Goal: Information Seeking & Learning: Understand process/instructions

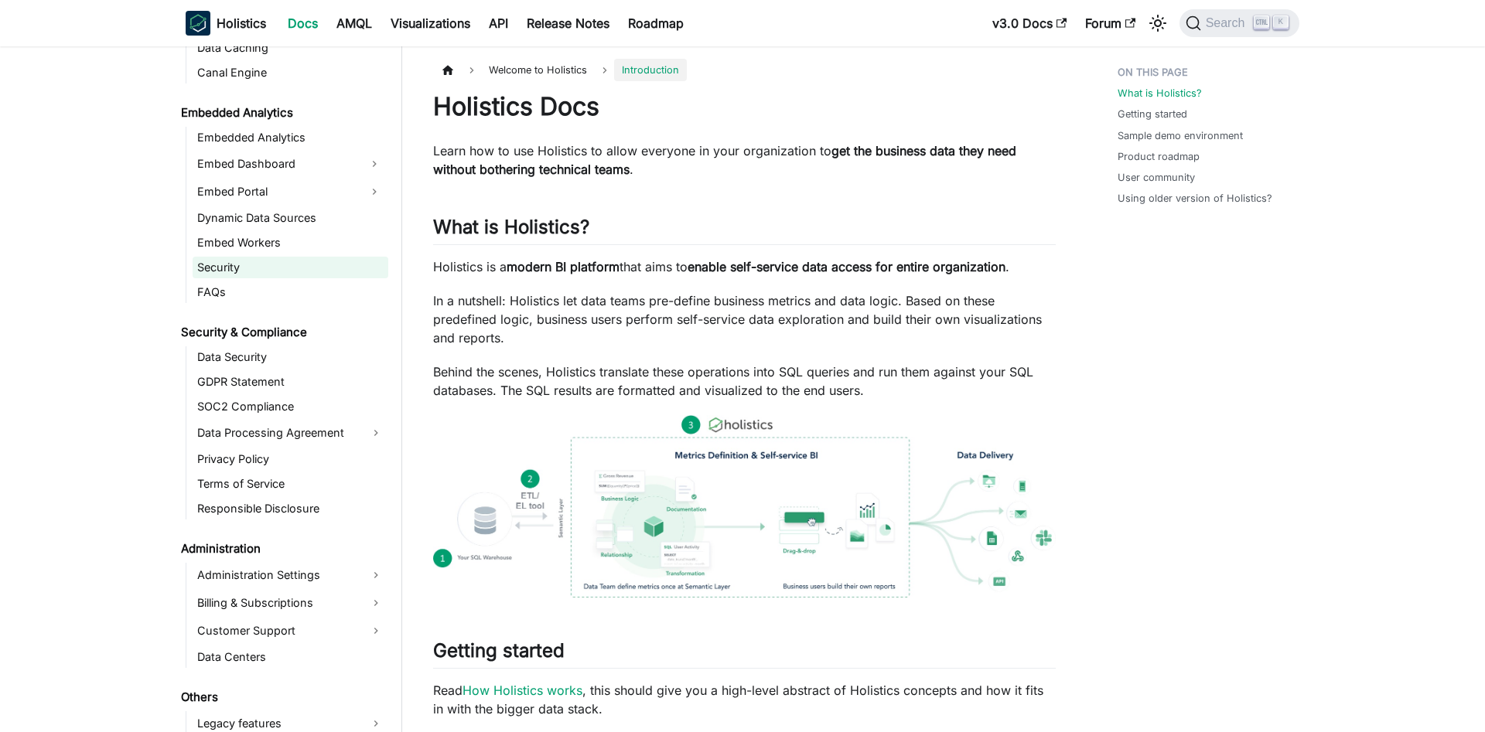
scroll to position [1523, 0]
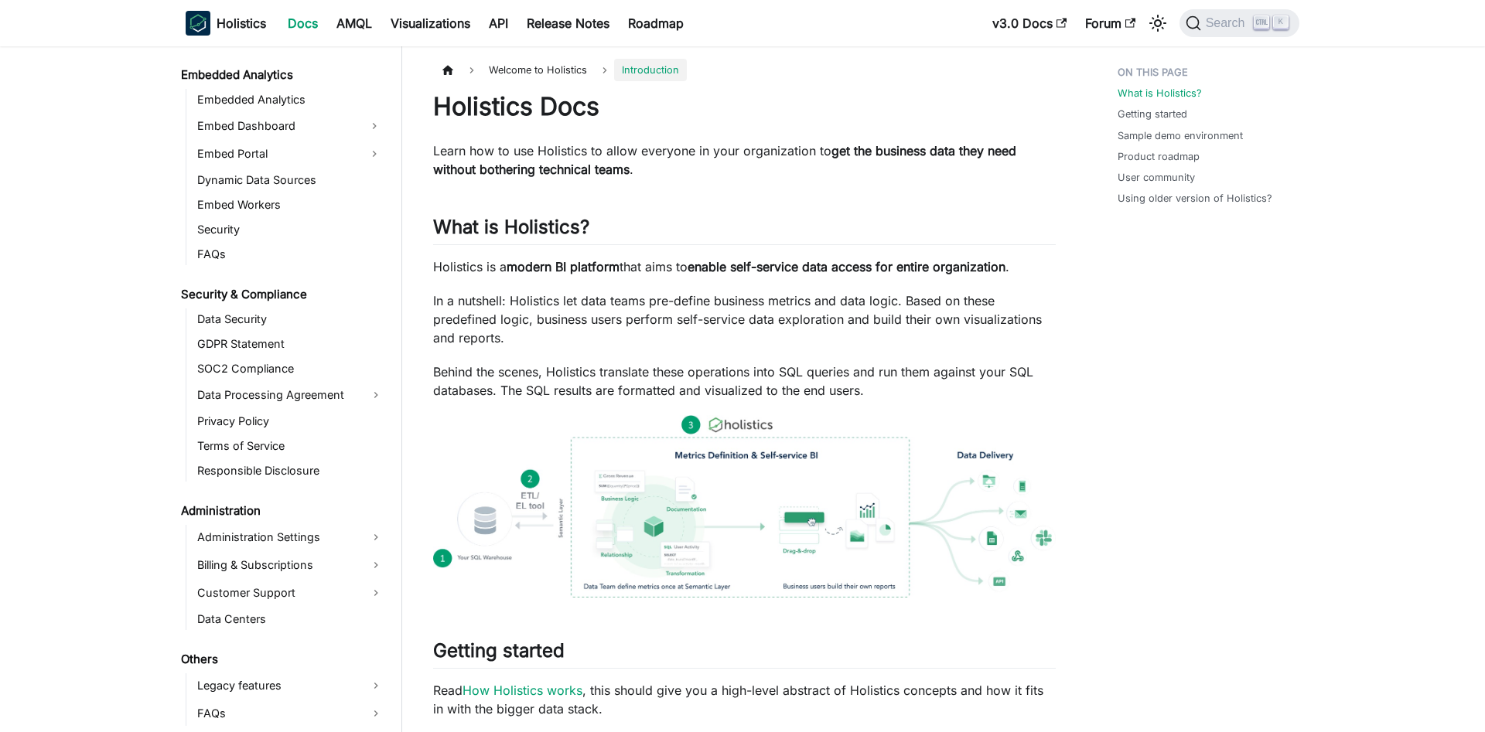
drag, startPoint x: 275, startPoint y: 446, endPoint x: 258, endPoint y: 551, distance: 105.9
drag, startPoint x: 142, startPoint y: 571, endPoint x: 179, endPoint y: 565, distance: 37.5
click at [280, 567] on link "Billing & Subscriptions" at bounding box center [291, 565] width 196 height 25
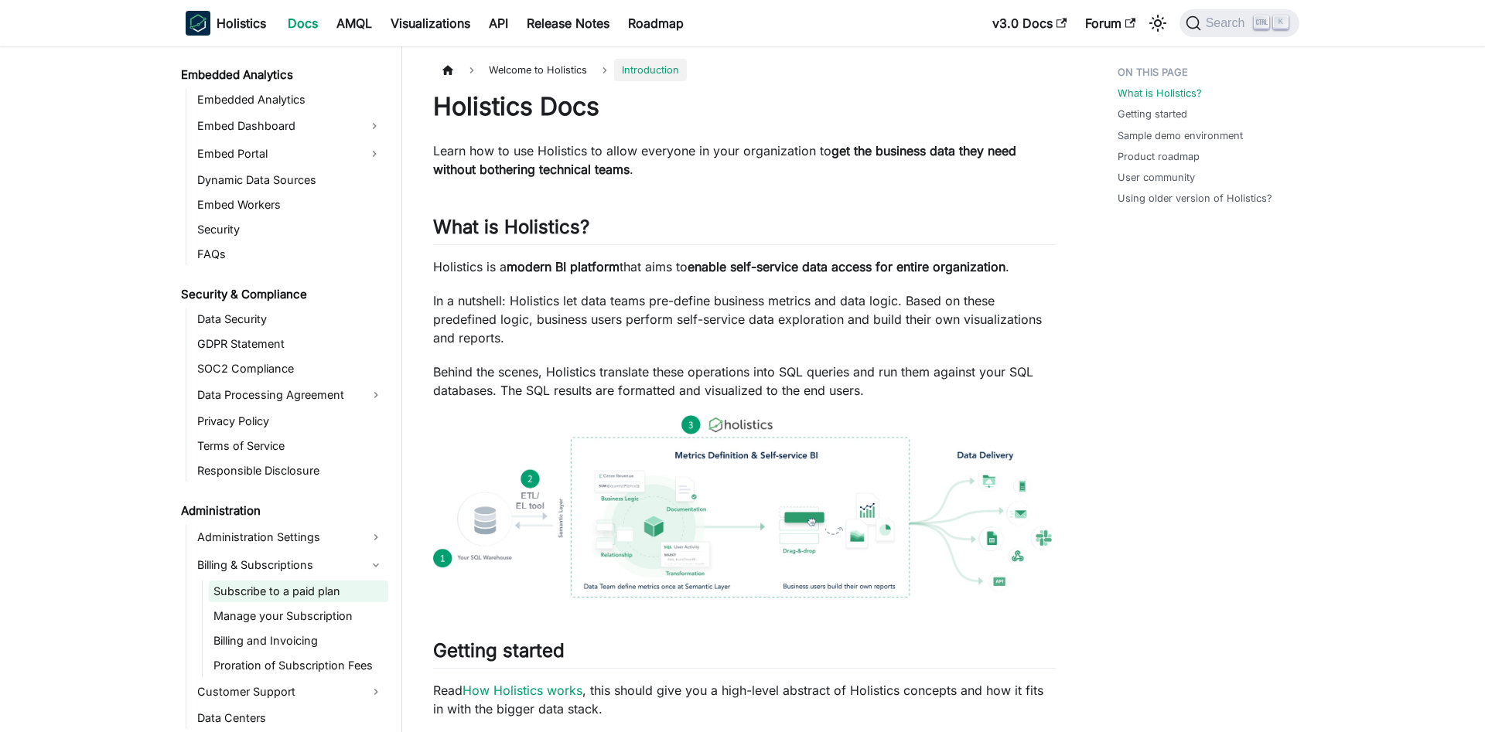
click at [273, 590] on link "Subscribe to a paid plan" at bounding box center [298, 592] width 179 height 22
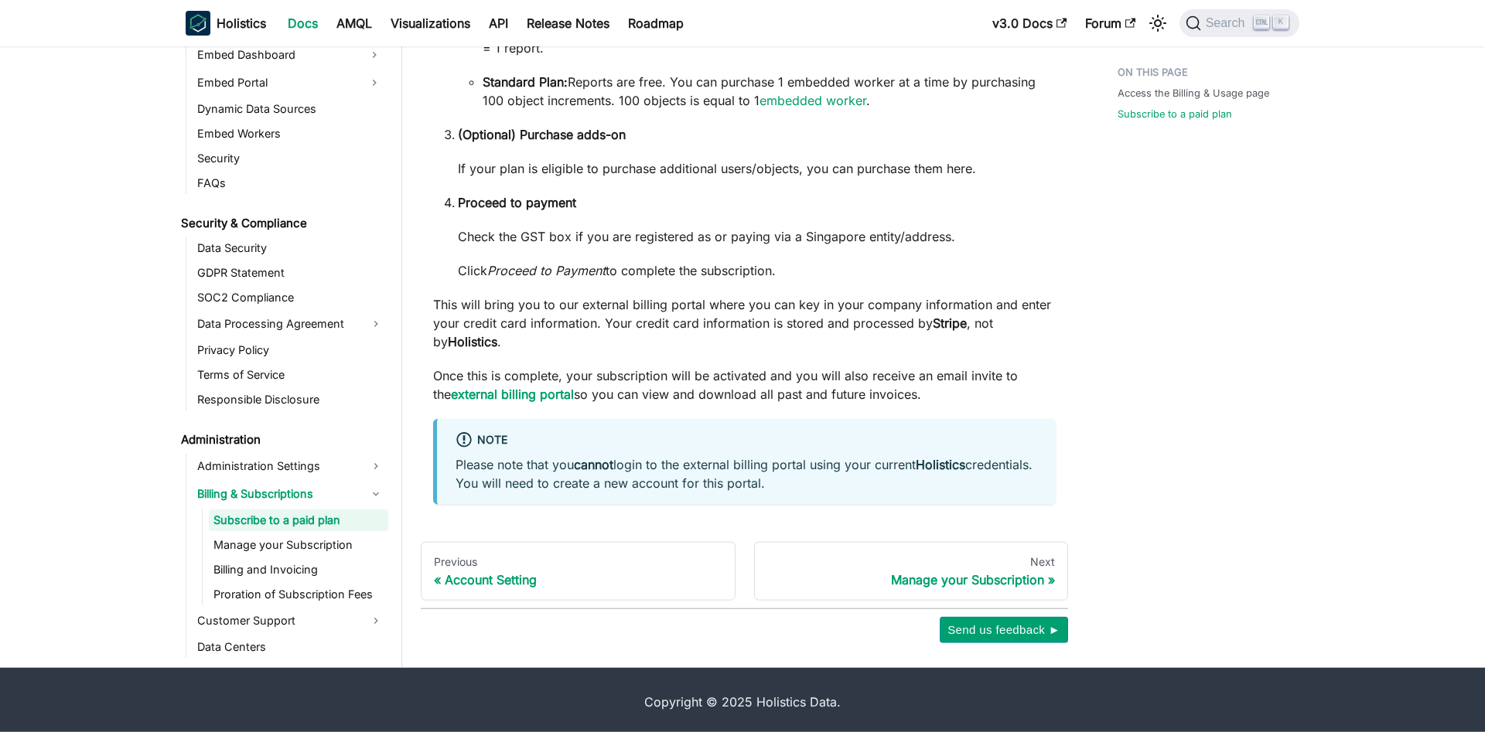
scroll to position [1340, 0]
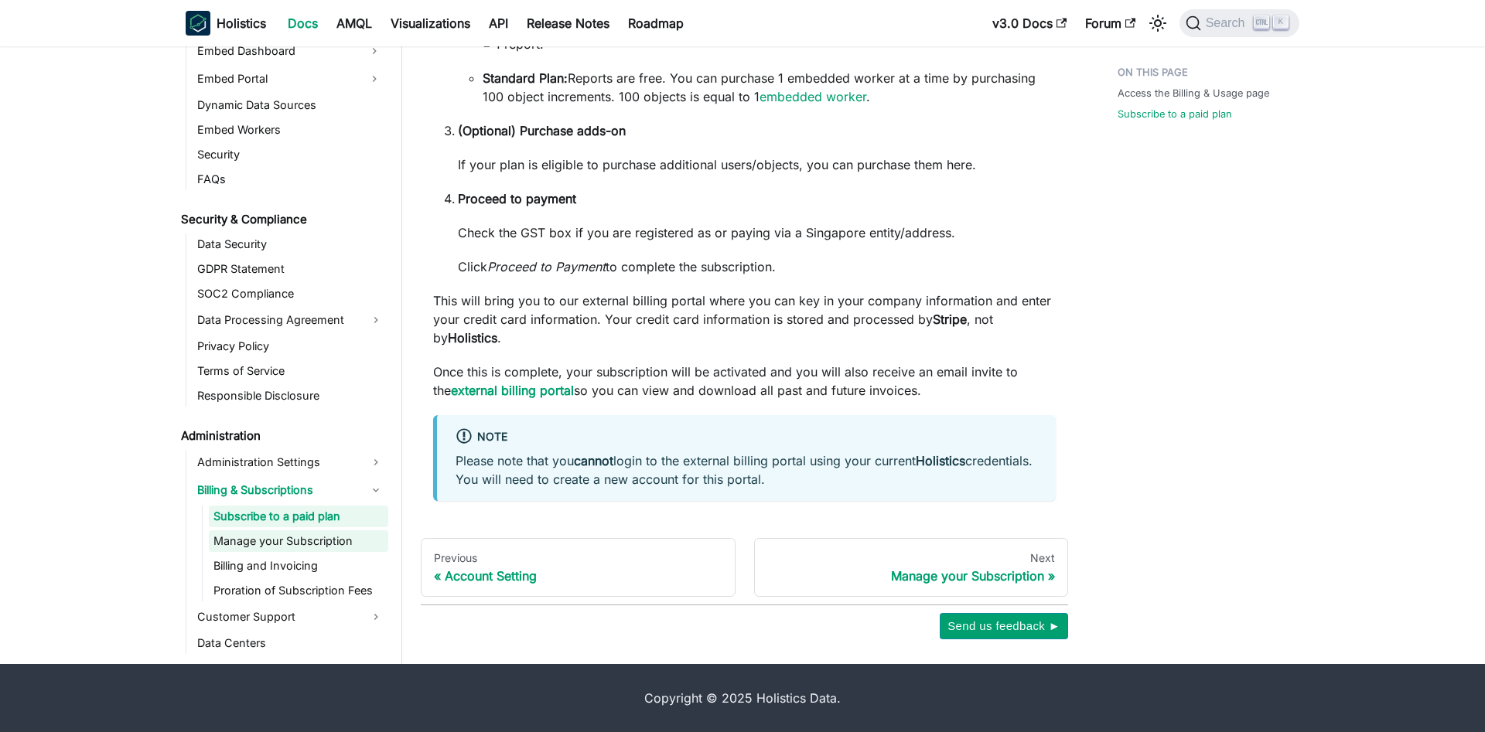
click at [288, 546] on link "Manage your Subscription" at bounding box center [298, 542] width 179 height 22
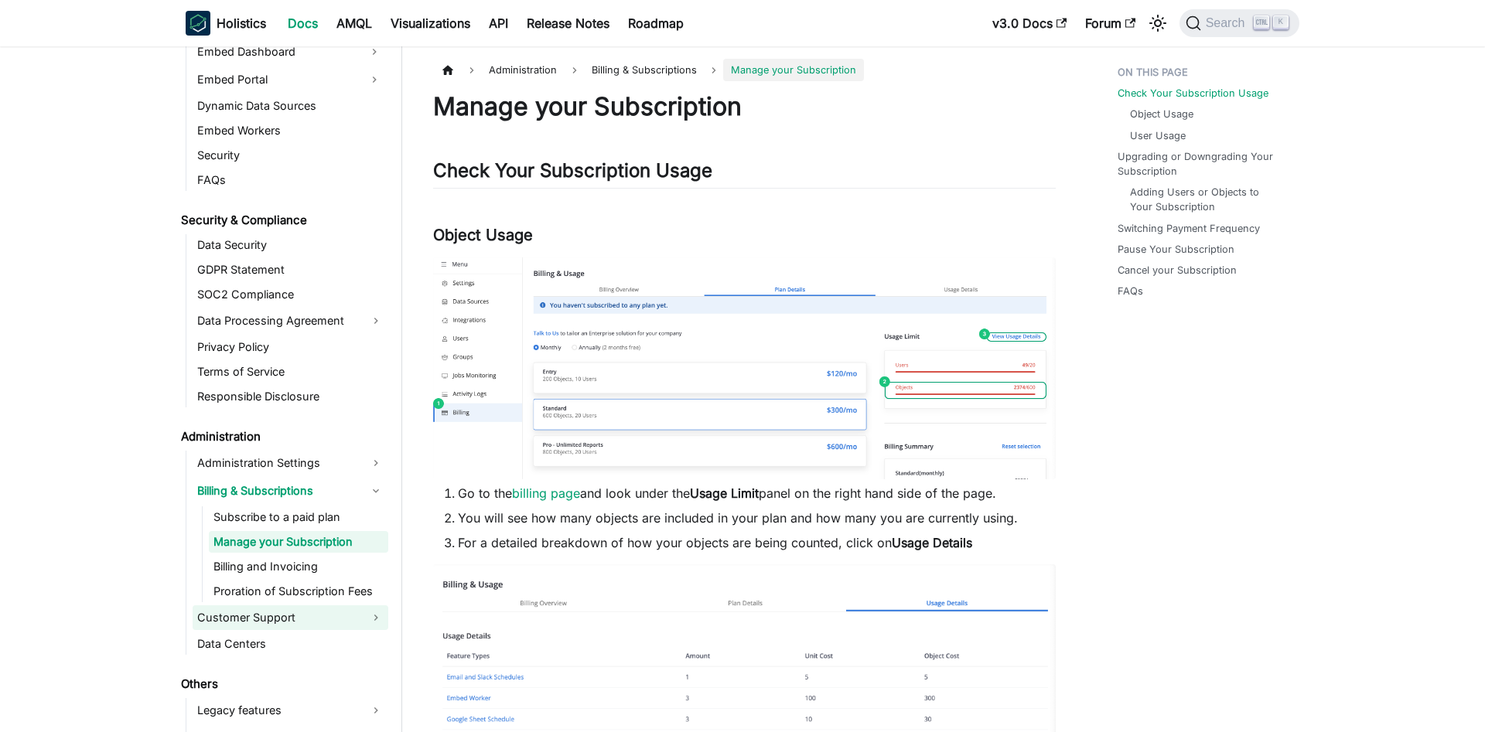
scroll to position [1622, 0]
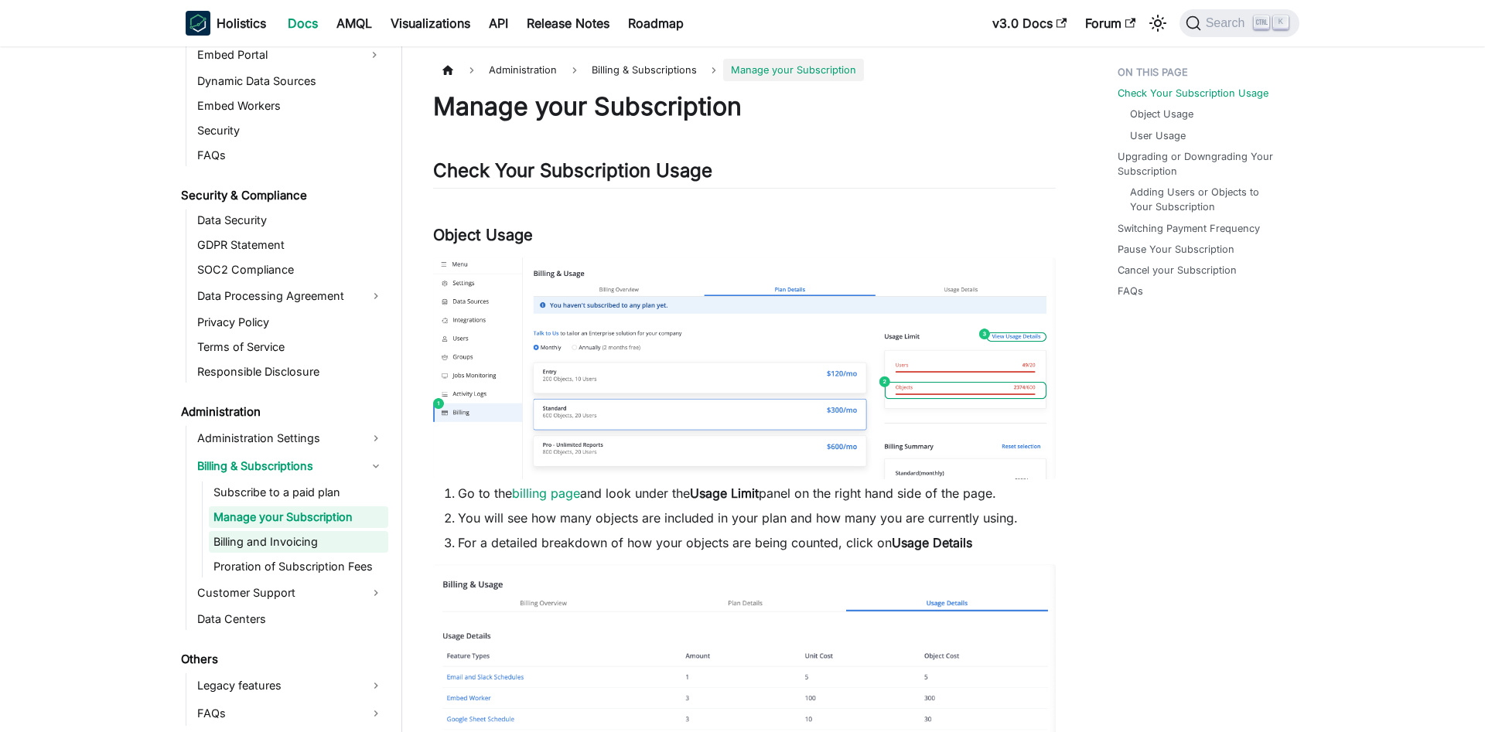
click at [295, 538] on link "Billing and Invoicing" at bounding box center [298, 542] width 179 height 22
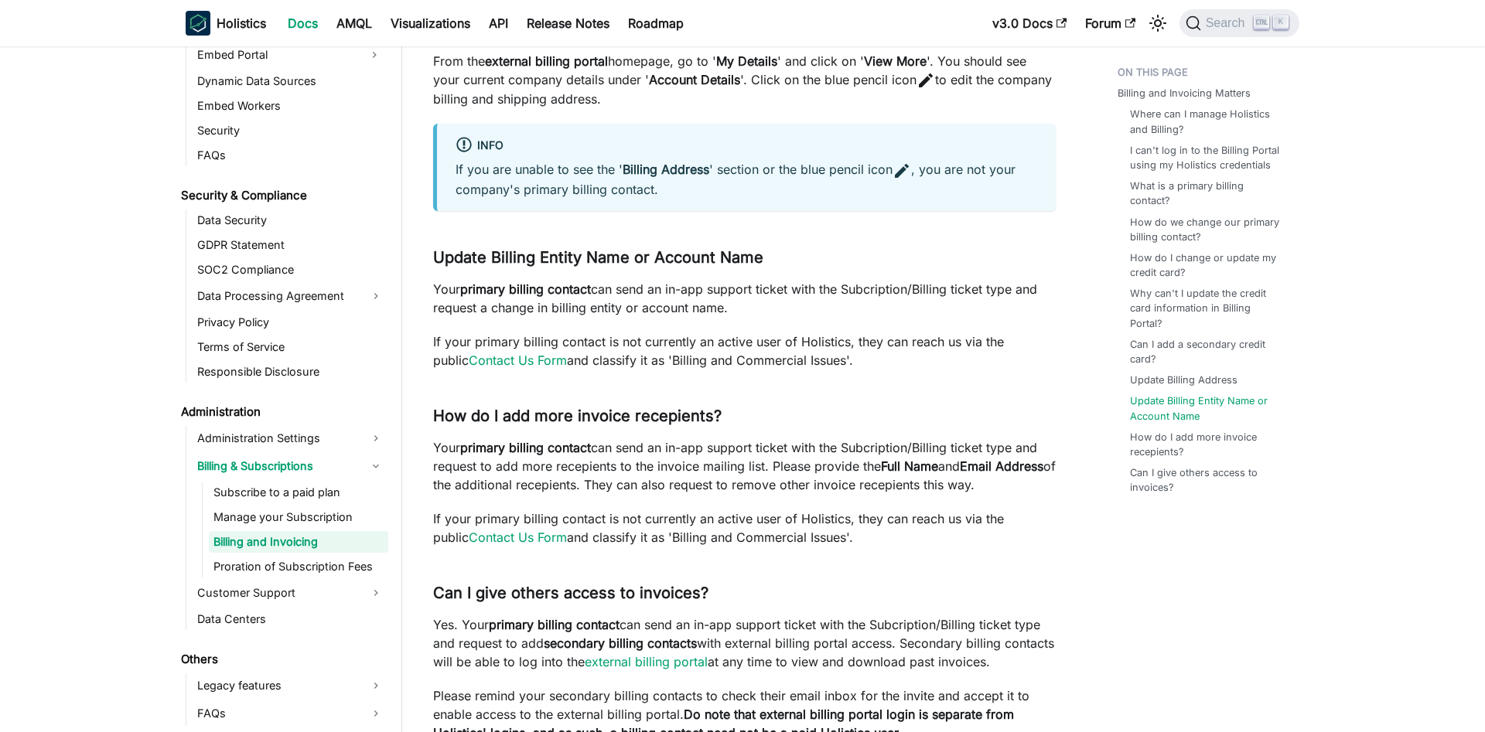
scroll to position [1950, 0]
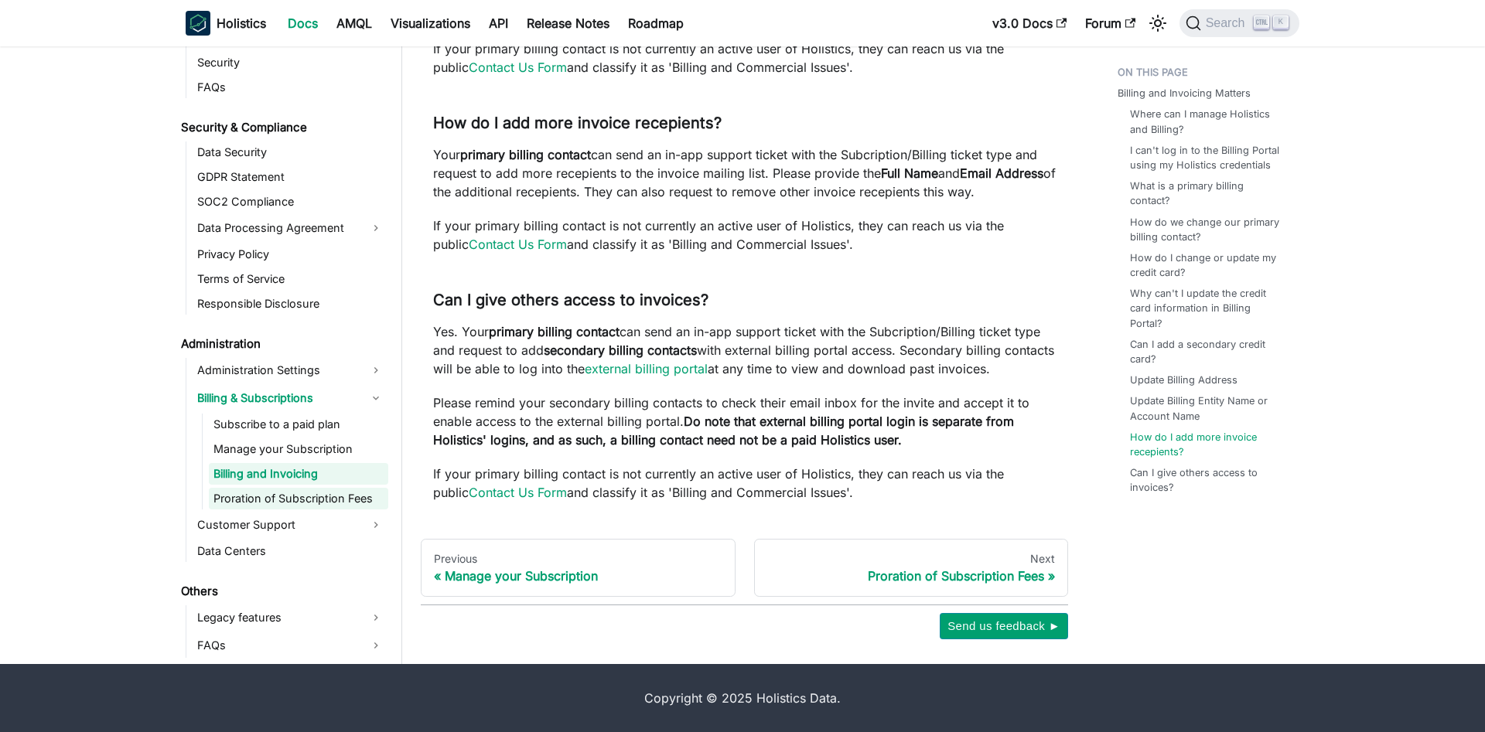
click at [309, 498] on link "Proration of Subscription Fees" at bounding box center [298, 499] width 179 height 22
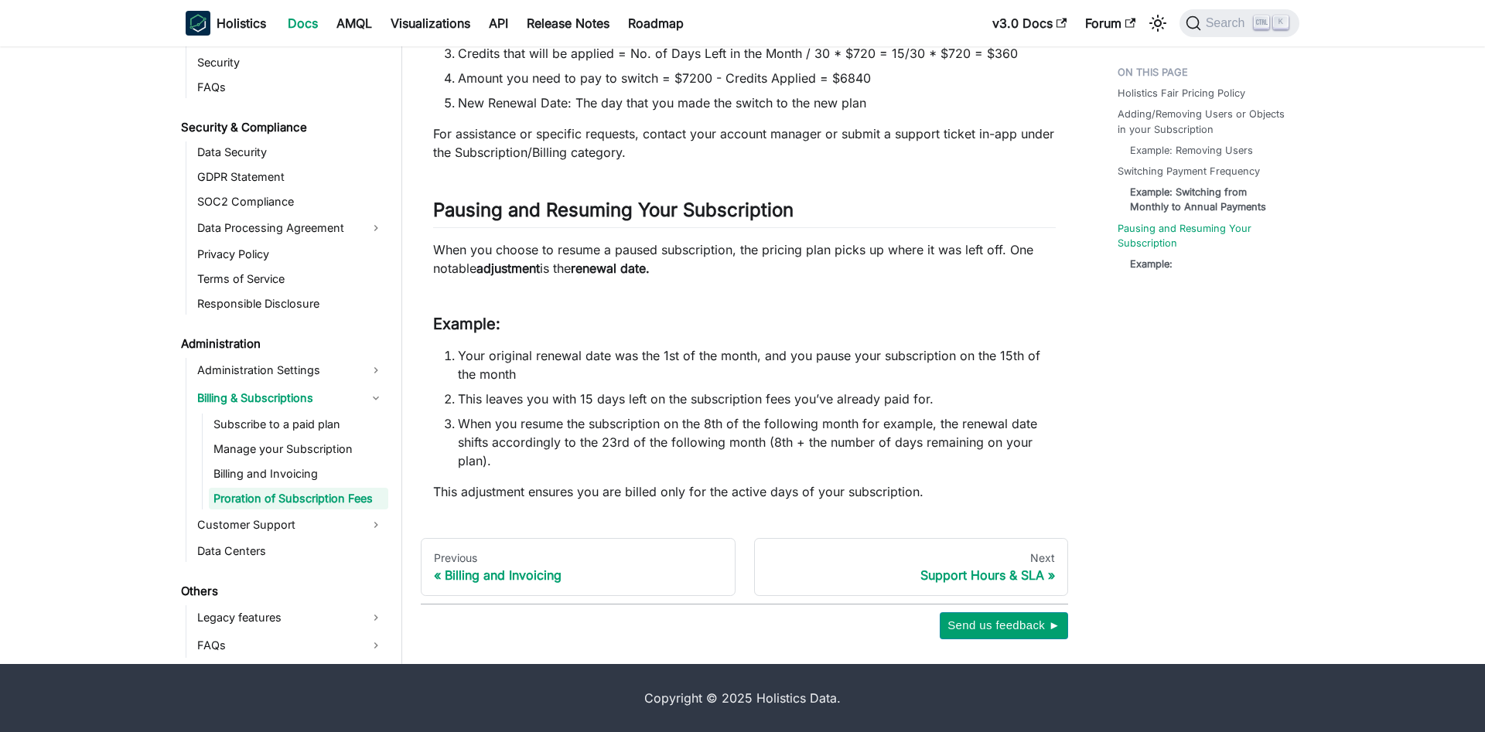
scroll to position [527, 0]
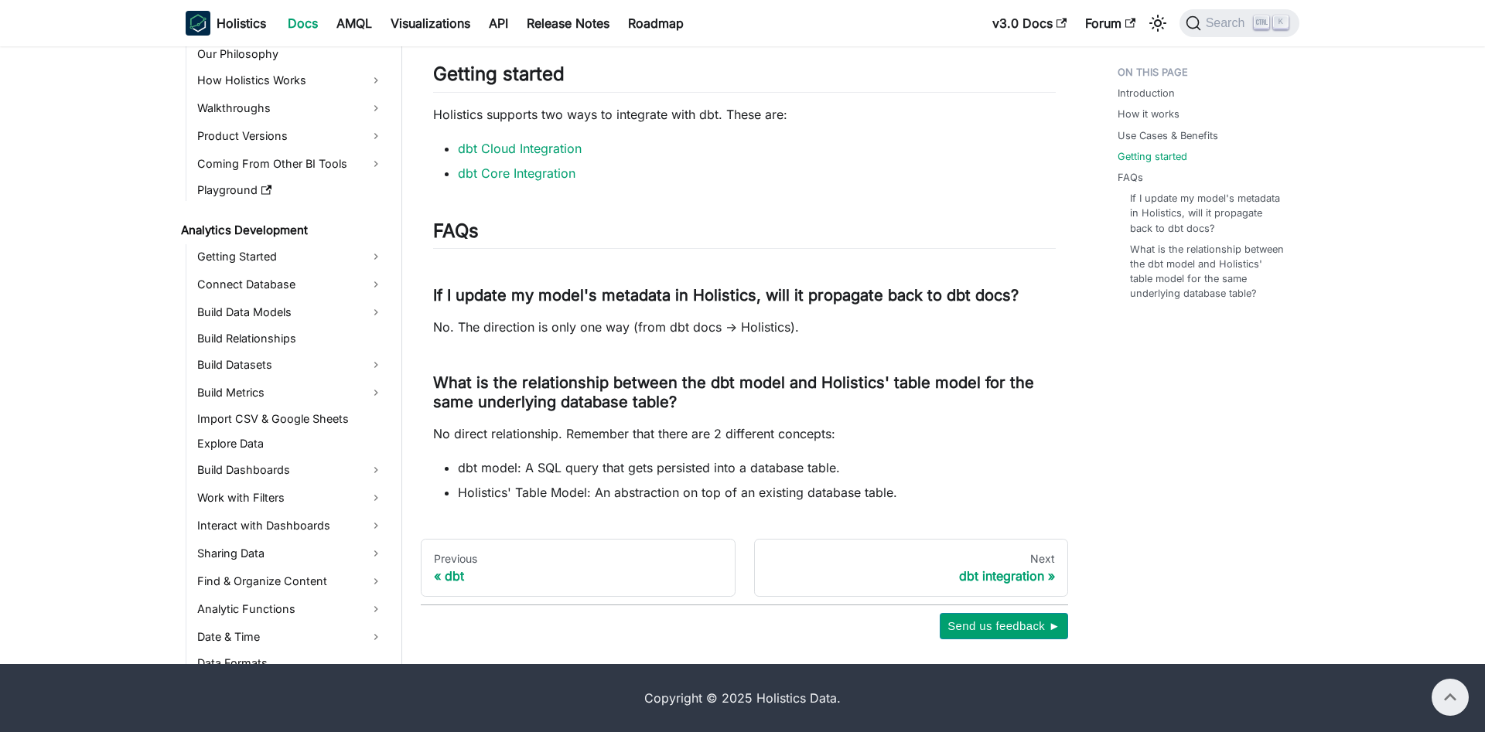
scroll to position [1335, 0]
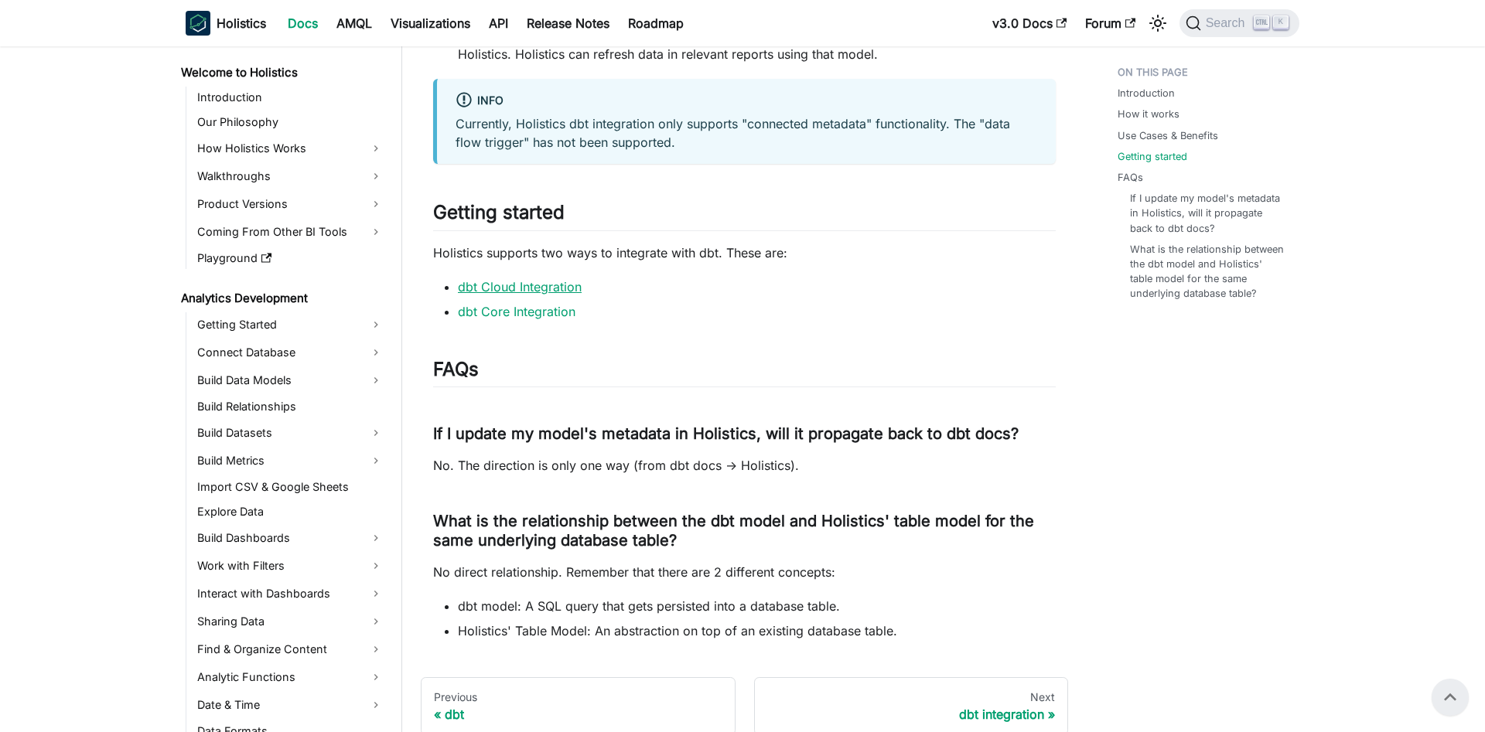
click at [486, 290] on link "dbt Cloud Integration" at bounding box center [520, 286] width 124 height 15
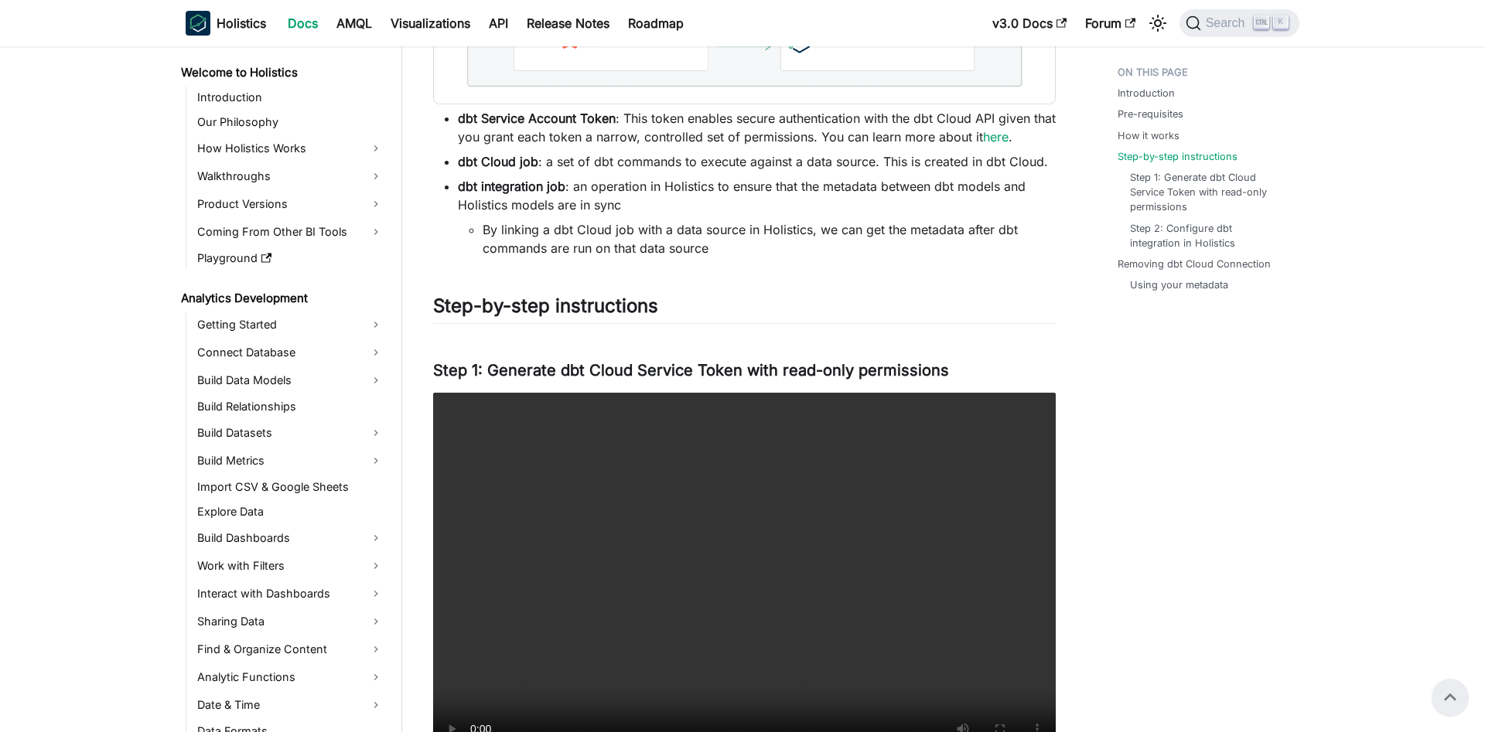
scroll to position [710, 0]
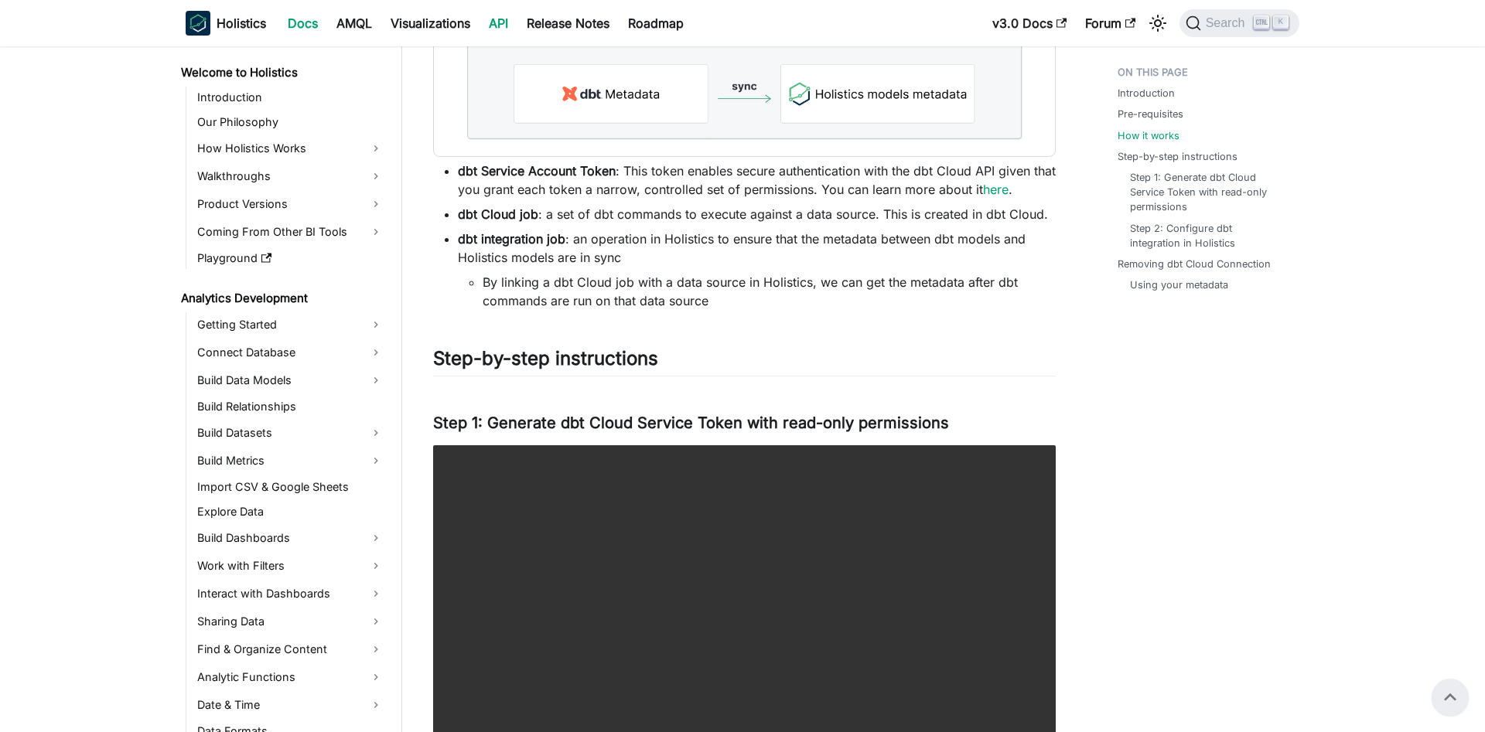
click at [514, 26] on link "API" at bounding box center [498, 23] width 38 height 25
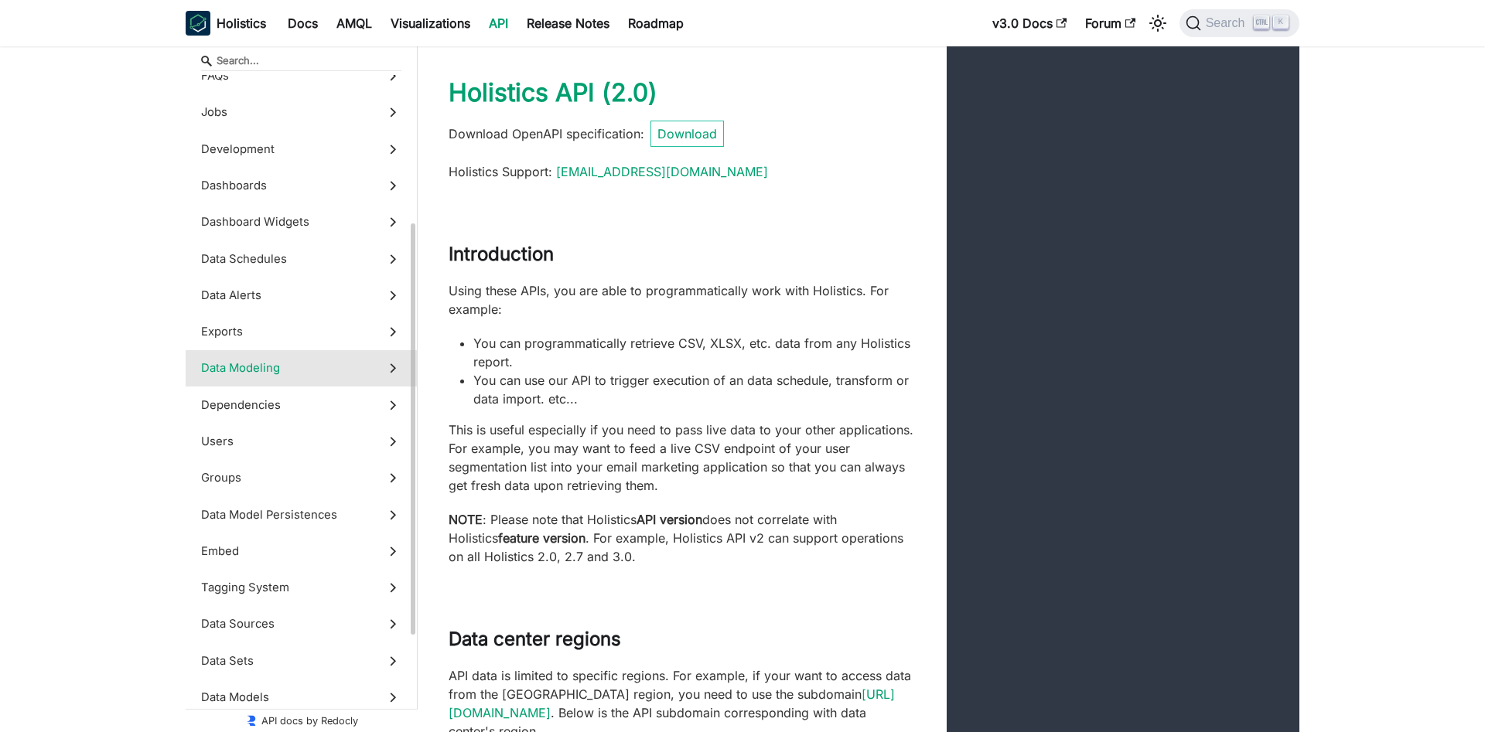
scroll to position [391, 0]
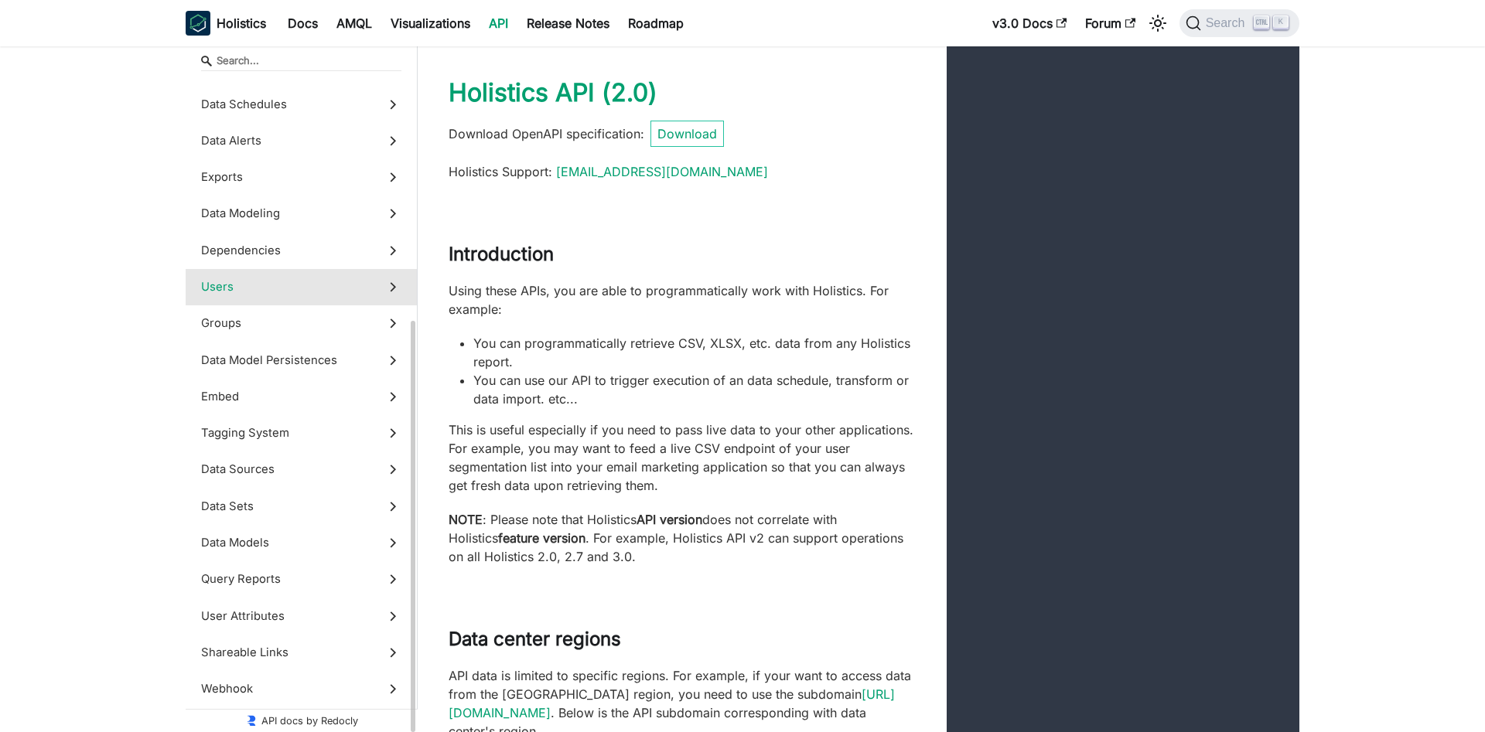
click at [397, 290] on icon at bounding box center [392, 286] width 17 height 17
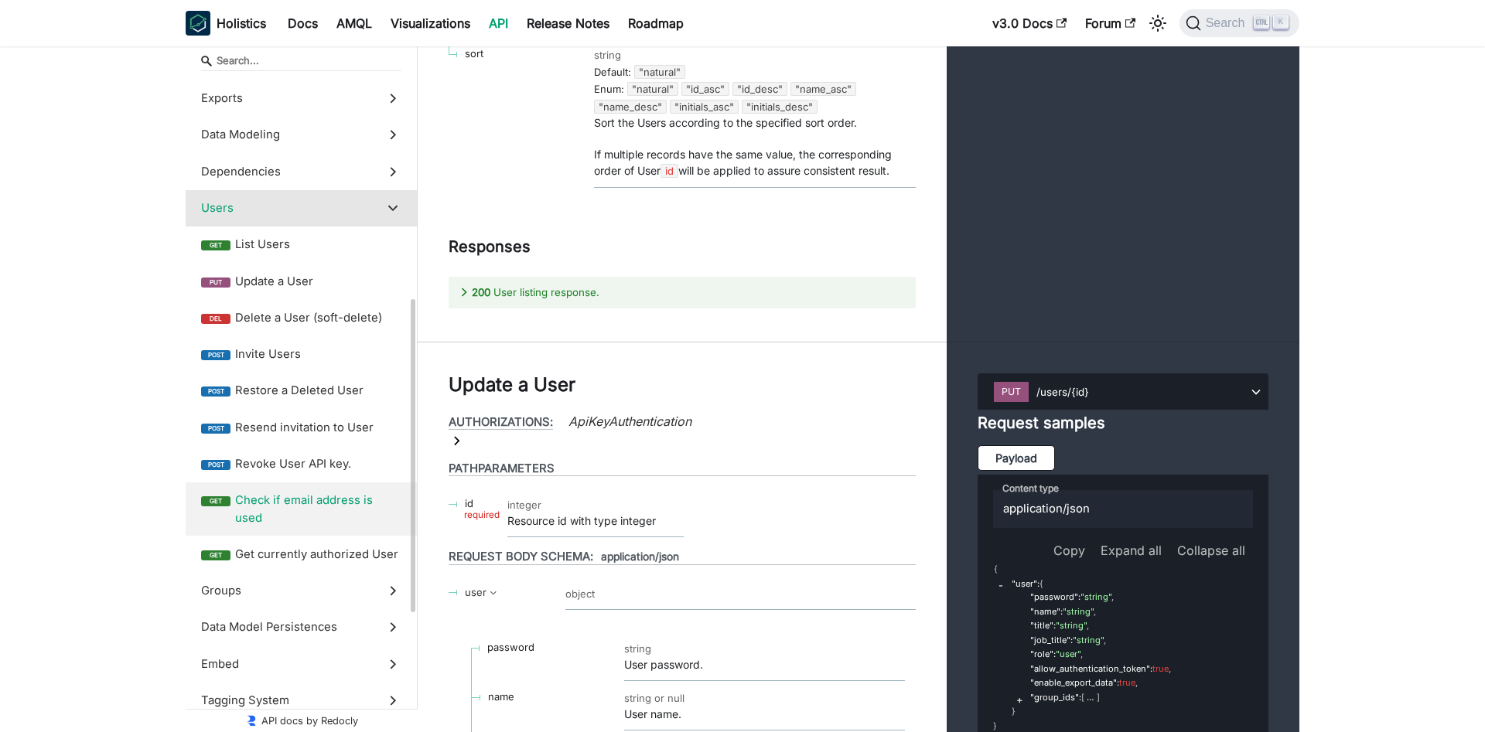
scroll to position [45059, 0]
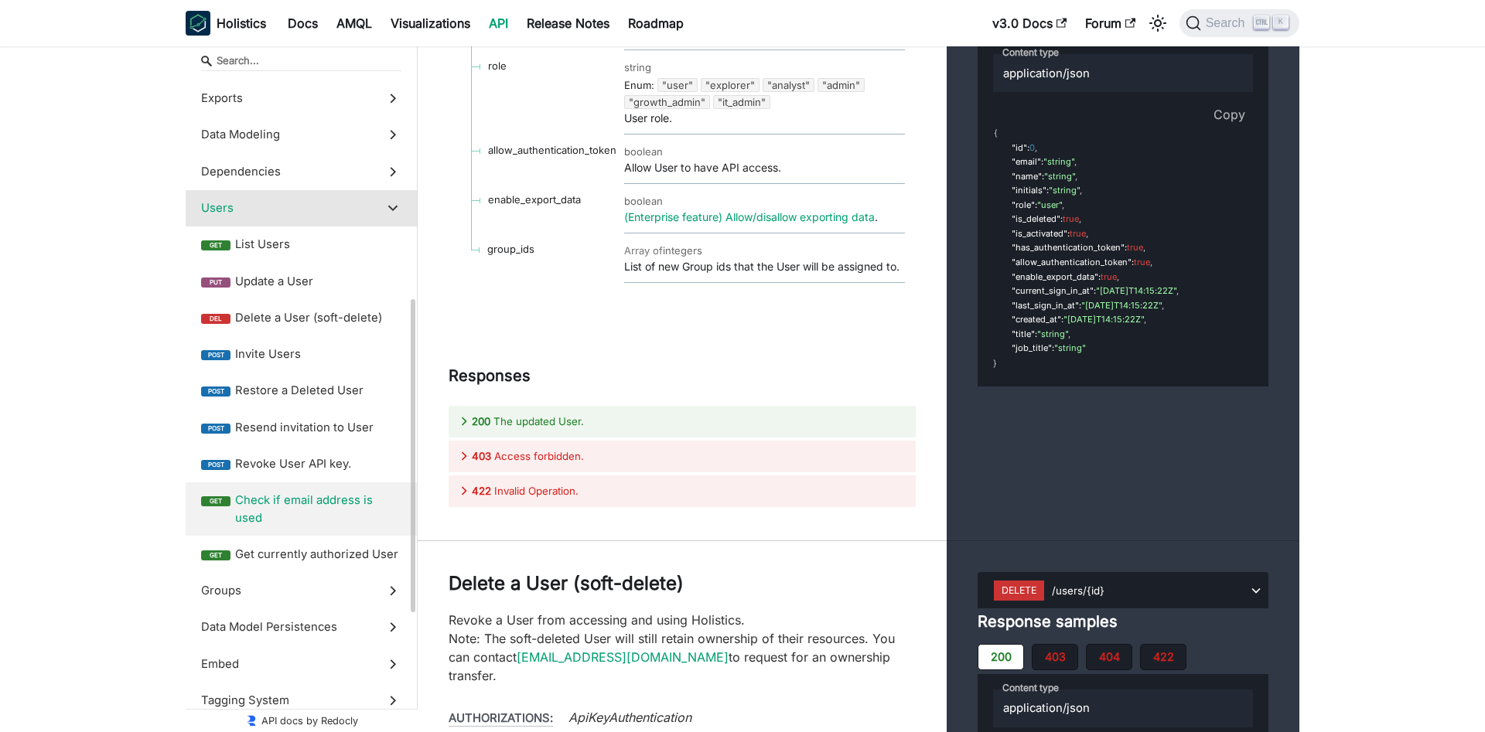
click at [343, 492] on label "get Check if email address is used" at bounding box center [301, 510] width 231 height 54
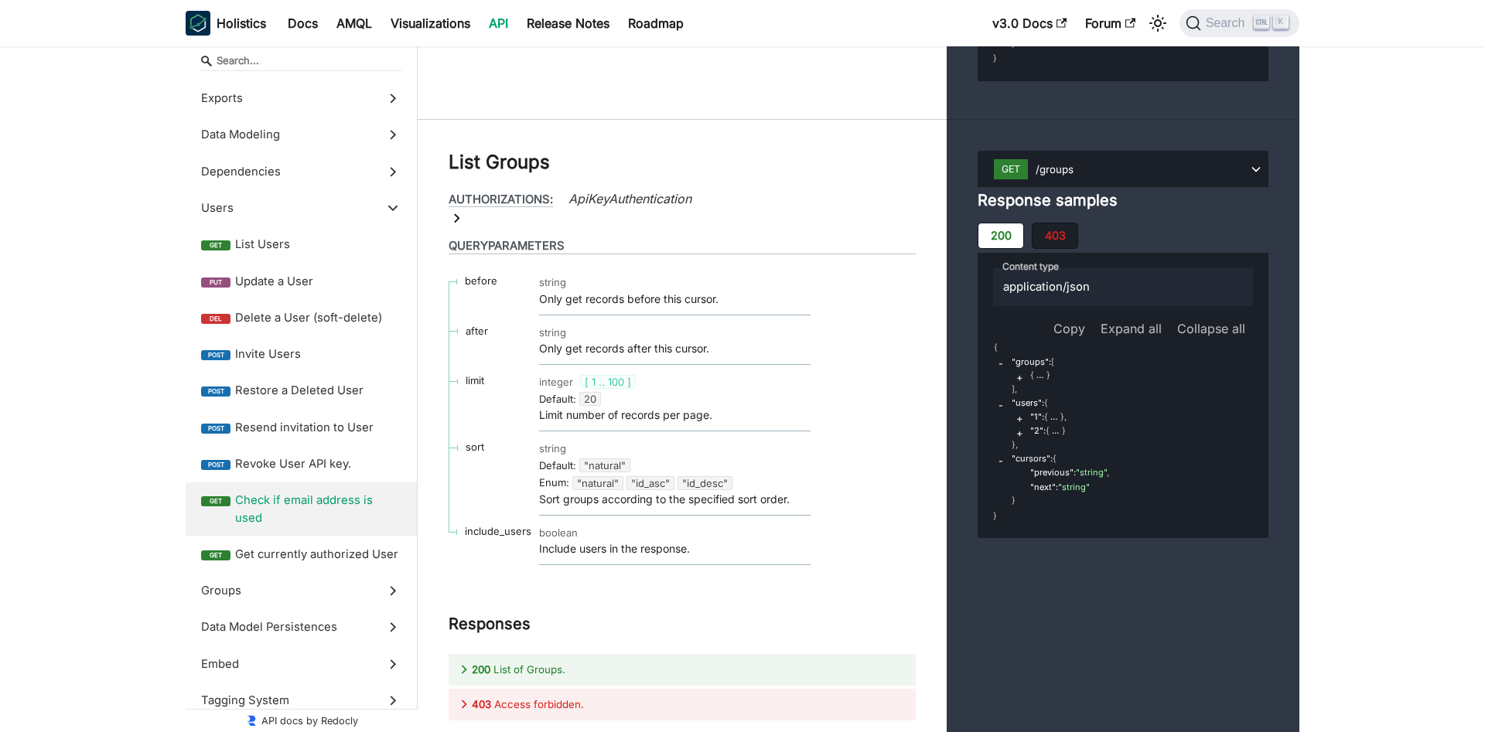
drag, startPoint x: 1176, startPoint y: 95, endPoint x: 1039, endPoint y: 87, distance: 136.4
click at [312, 396] on span "Restore a Deleted User" at bounding box center [318, 390] width 166 height 17
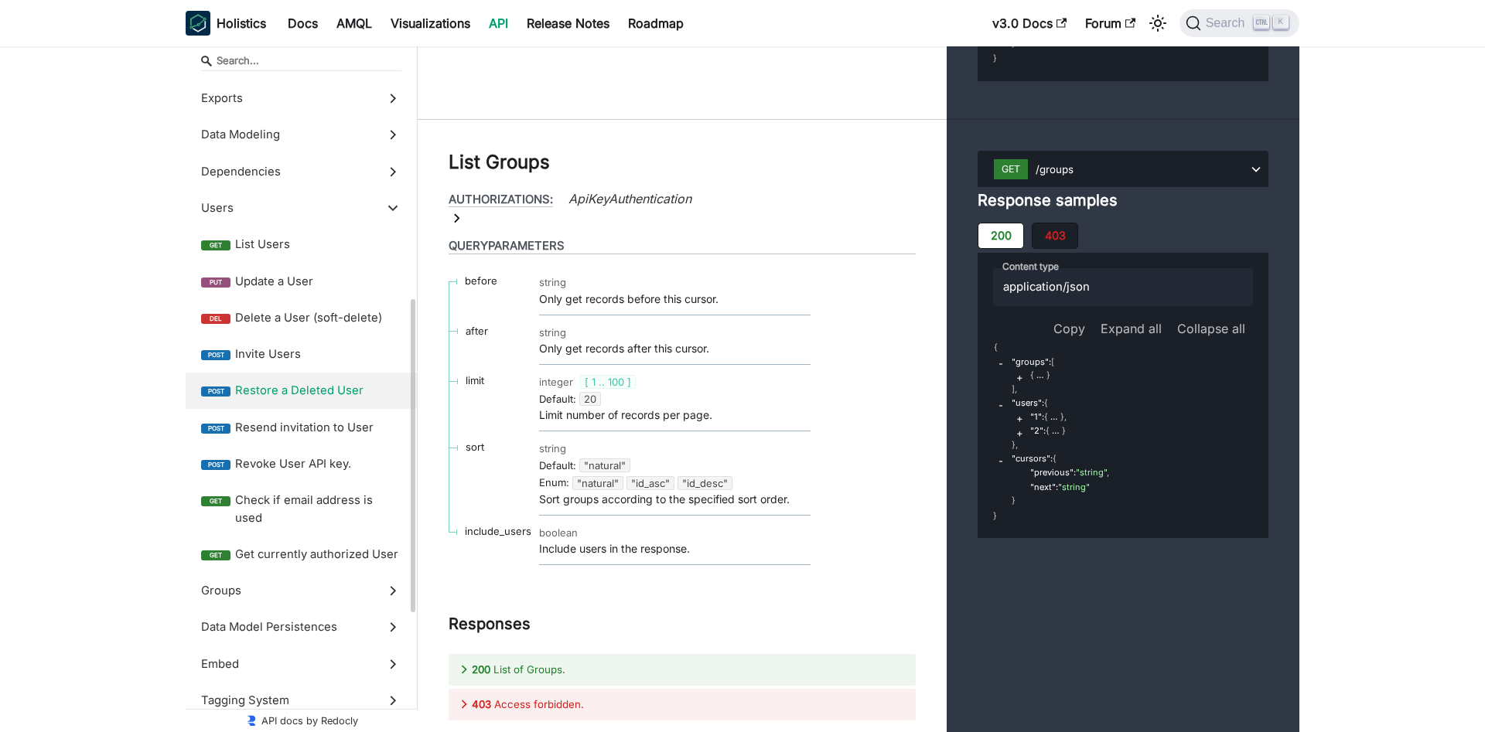
scroll to position [48500, 0]
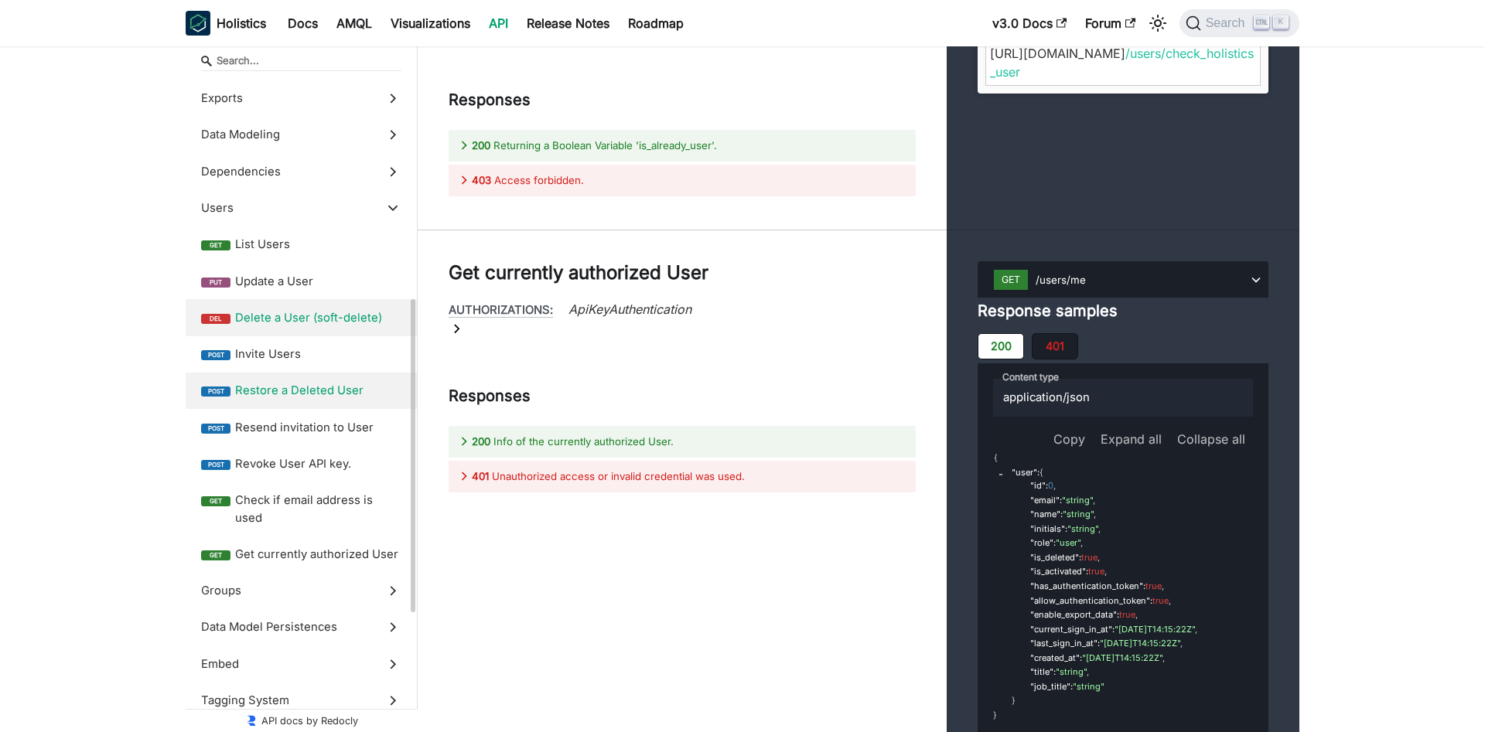
click at [347, 327] on label "del Delete a User (soft-delete)" at bounding box center [301, 317] width 231 height 36
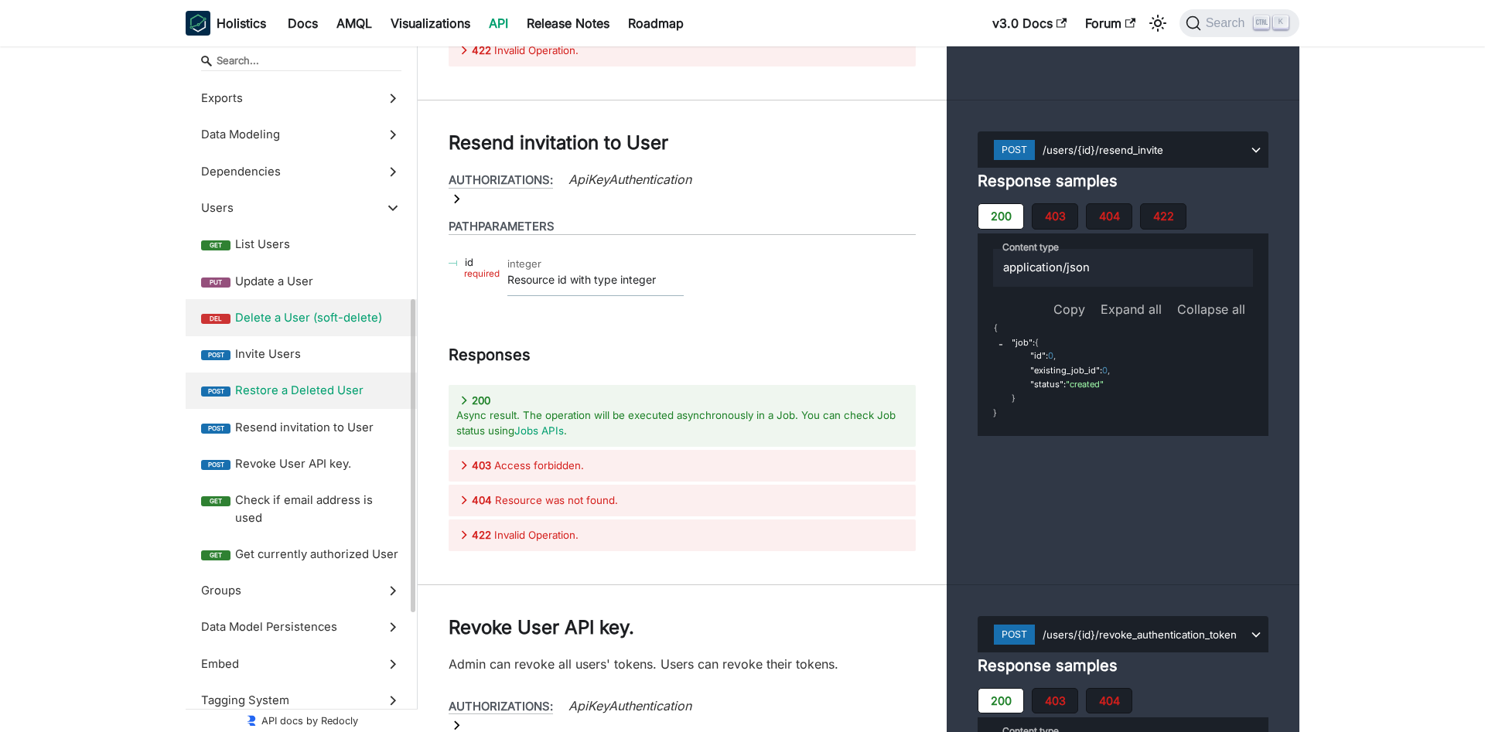
click at [340, 401] on label "post Restore a Deleted User" at bounding box center [301, 391] width 231 height 36
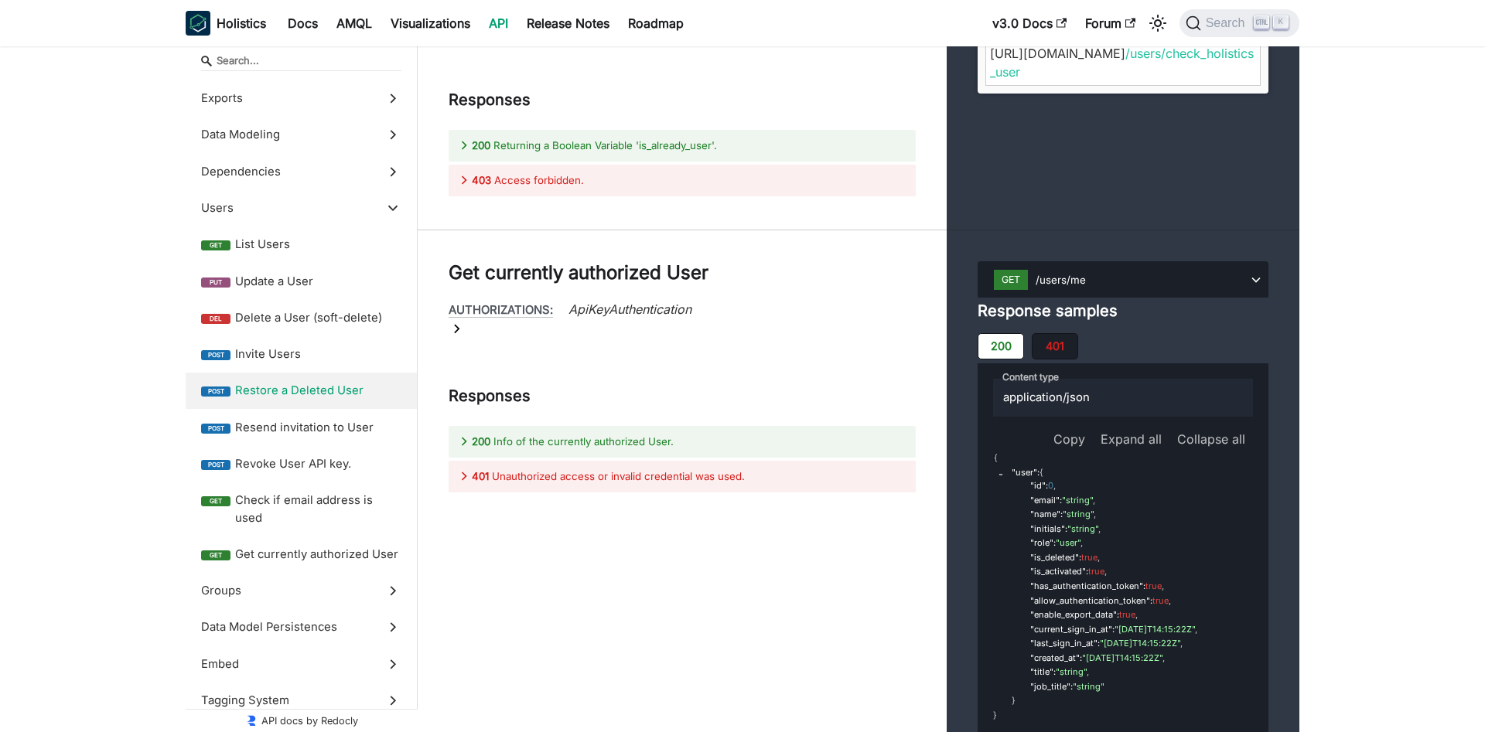
drag, startPoint x: 1147, startPoint y: 94, endPoint x: 1077, endPoint y: 91, distance: 70.4
